Goal: Check status: Check status

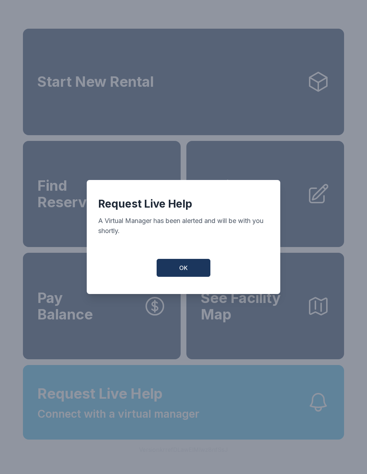
click at [185, 271] on span "OK" at bounding box center [183, 268] width 9 height 9
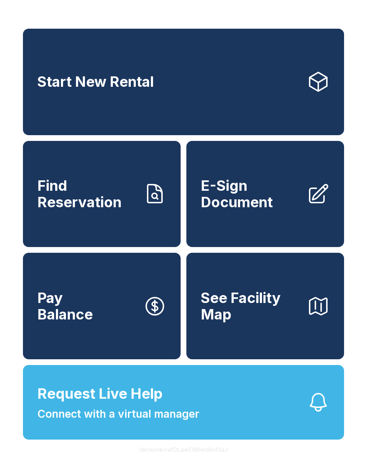
click at [195, 262] on div "Start New Rental Find Reservation E-Sign Document Pay Balance See Facility Map" at bounding box center [183, 194] width 321 height 331
click at [109, 198] on span "Find Reservation" at bounding box center [87, 193] width 100 height 33
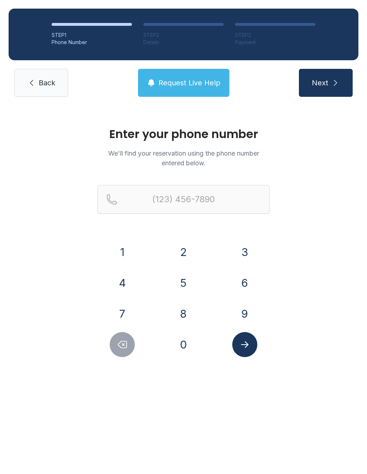
click at [243, 307] on button "9" at bounding box center [244, 313] width 25 height 25
click at [127, 249] on button "1" at bounding box center [122, 252] width 25 height 25
click at [182, 312] on button "8" at bounding box center [183, 313] width 25 height 25
click at [229, 279] on div "6" at bounding box center [245, 282] width 50 height 25
click at [131, 278] on button "4" at bounding box center [122, 282] width 25 height 25
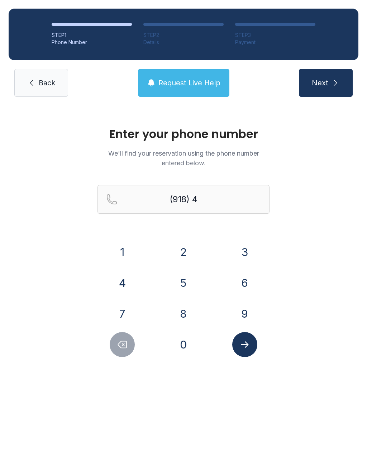
click at [122, 342] on icon "Delete number" at bounding box center [122, 344] width 11 height 11
click at [248, 307] on button "9" at bounding box center [244, 313] width 25 height 25
click at [246, 276] on button "6" at bounding box center [244, 282] width 25 height 25
click at [125, 283] on button "4" at bounding box center [122, 282] width 25 height 25
click at [248, 251] on button "3" at bounding box center [244, 252] width 25 height 25
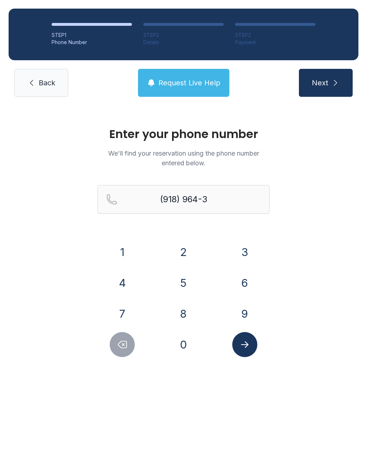
click at [182, 341] on button "0" at bounding box center [183, 344] width 25 height 25
click at [246, 281] on button "6" at bounding box center [244, 282] width 25 height 25
click at [246, 312] on button "9" at bounding box center [244, 313] width 25 height 25
type input "[PHONE_NUMBER]"
click at [248, 350] on button "Submit lookup form" at bounding box center [244, 344] width 25 height 25
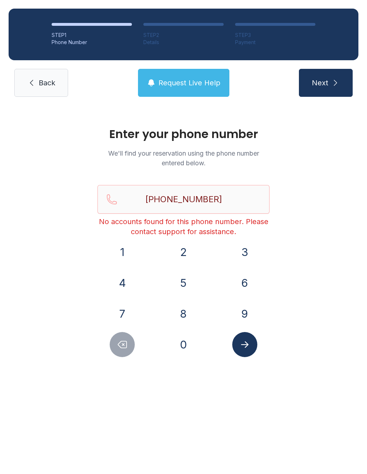
click at [52, 82] on span "Back" at bounding box center [47, 83] width 16 height 10
